Goal: Transaction & Acquisition: Purchase product/service

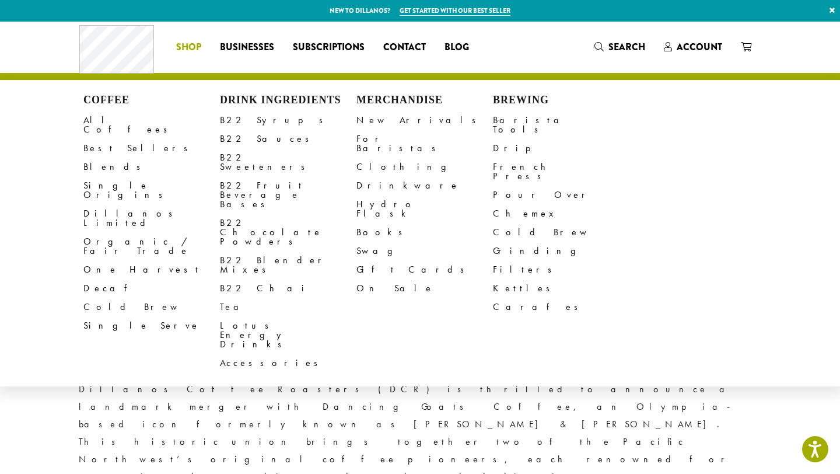
click at [188, 47] on span "Shop" at bounding box center [188, 47] width 25 height 15
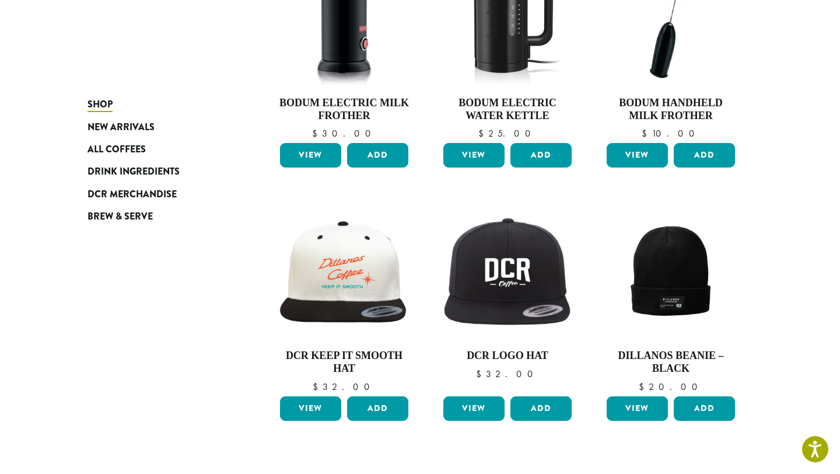
scroll to position [157, 0]
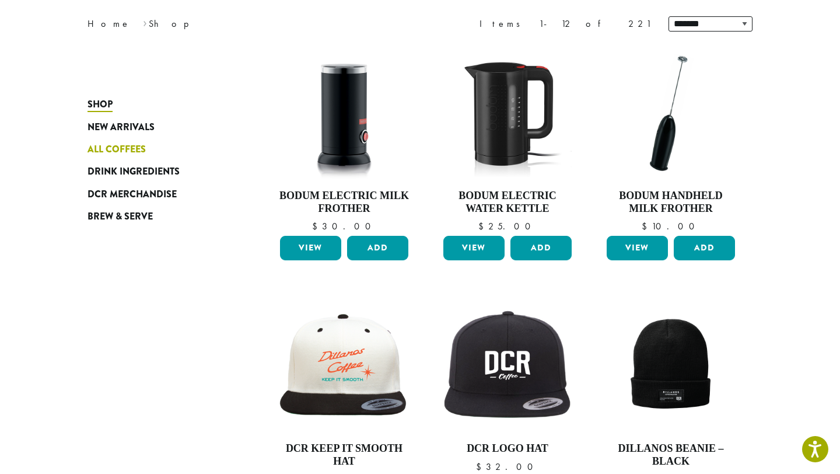
click at [108, 150] on span "All Coffees" at bounding box center [116, 149] width 58 height 15
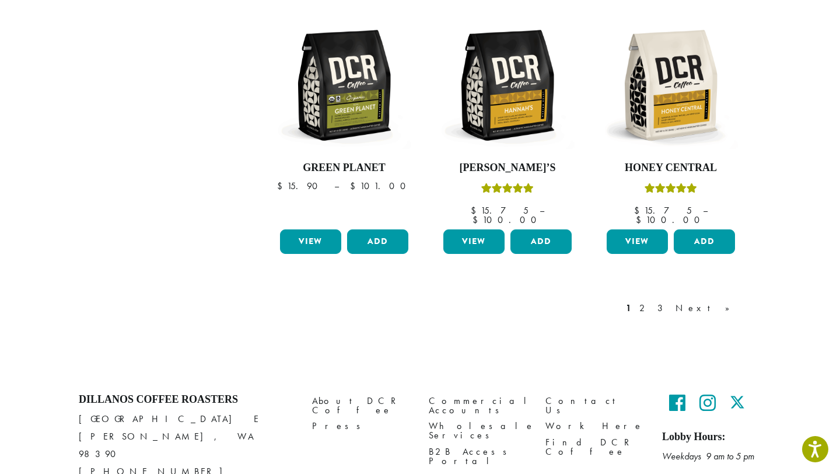
scroll to position [1019, 0]
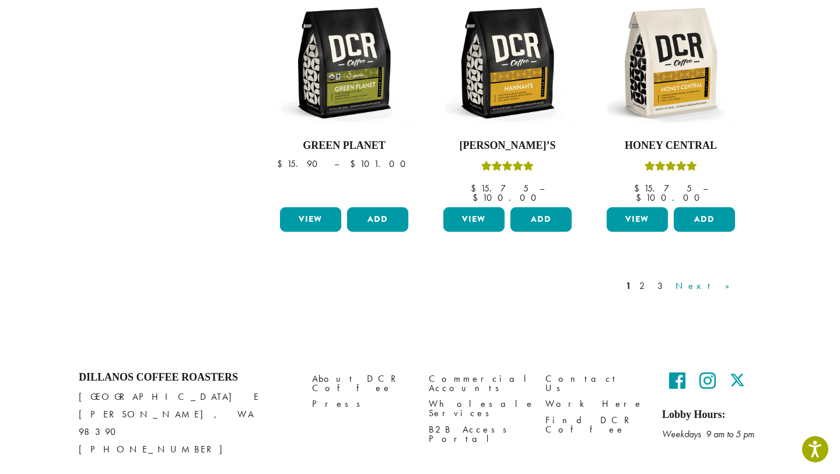
click at [731, 279] on link "Next »" at bounding box center [706, 286] width 67 height 14
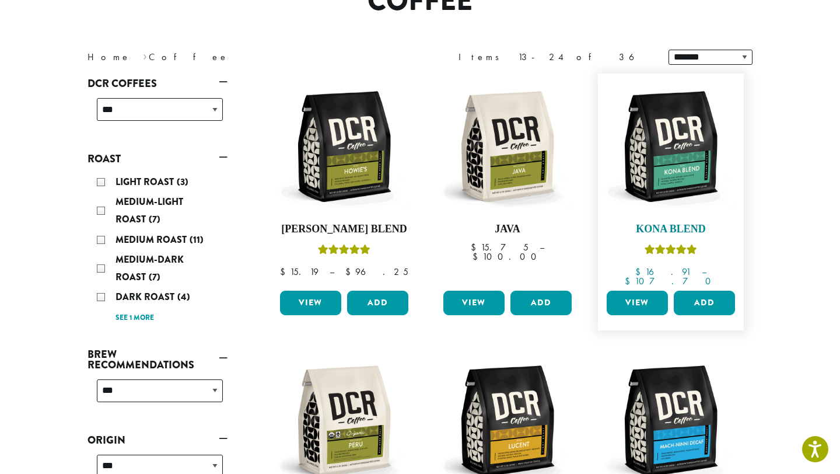
scroll to position [92, 0]
